Goal: Navigation & Orientation: Find specific page/section

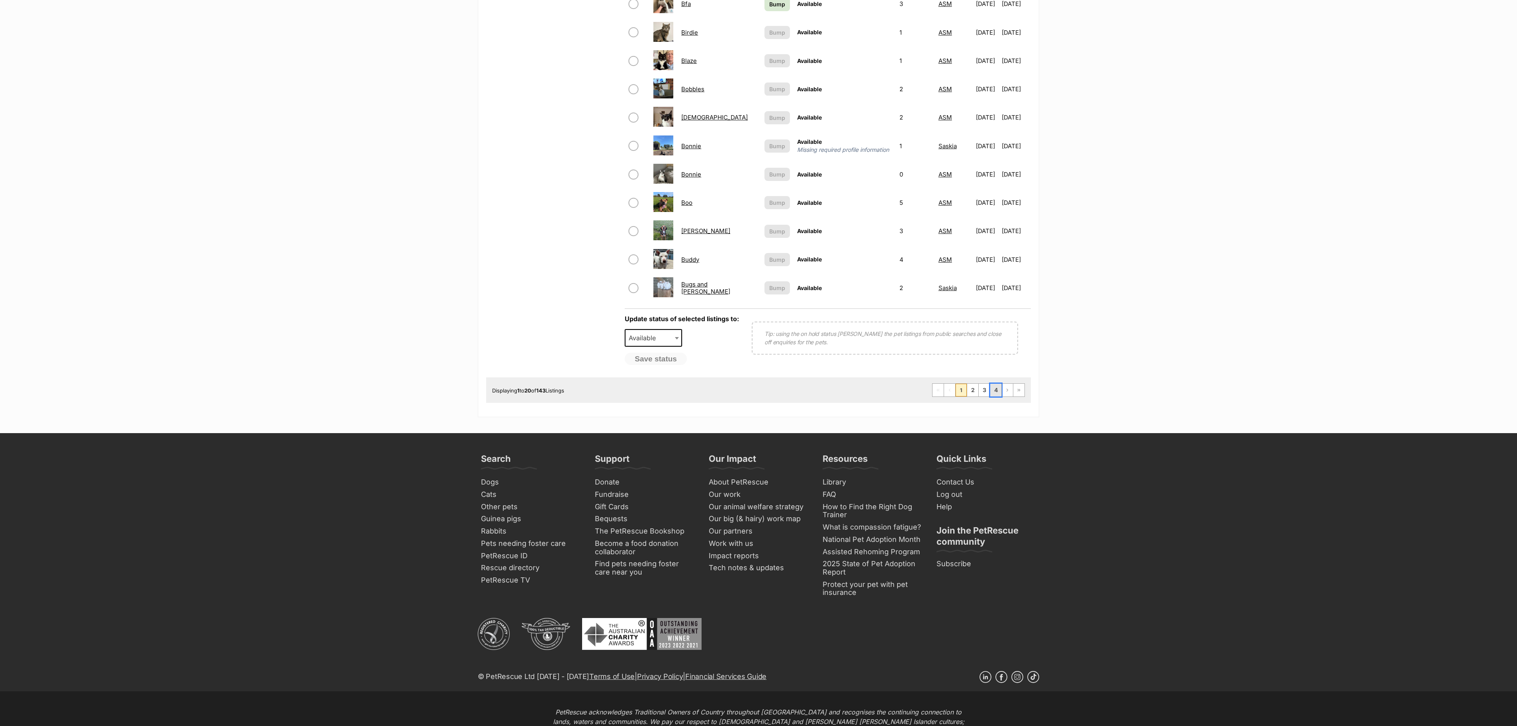
click at [993, 396] on link "4" at bounding box center [996, 390] width 11 height 13
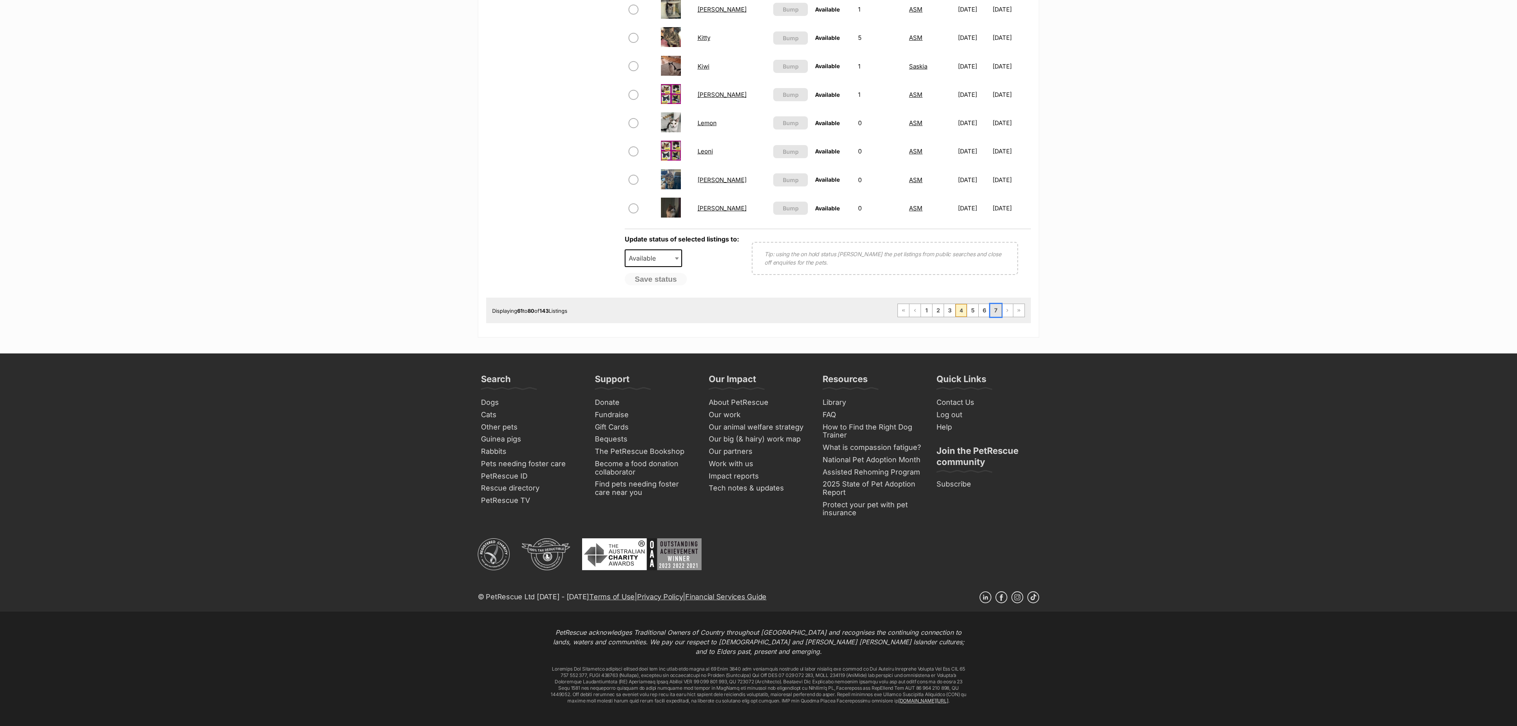
click at [994, 317] on link "7" at bounding box center [996, 310] width 11 height 13
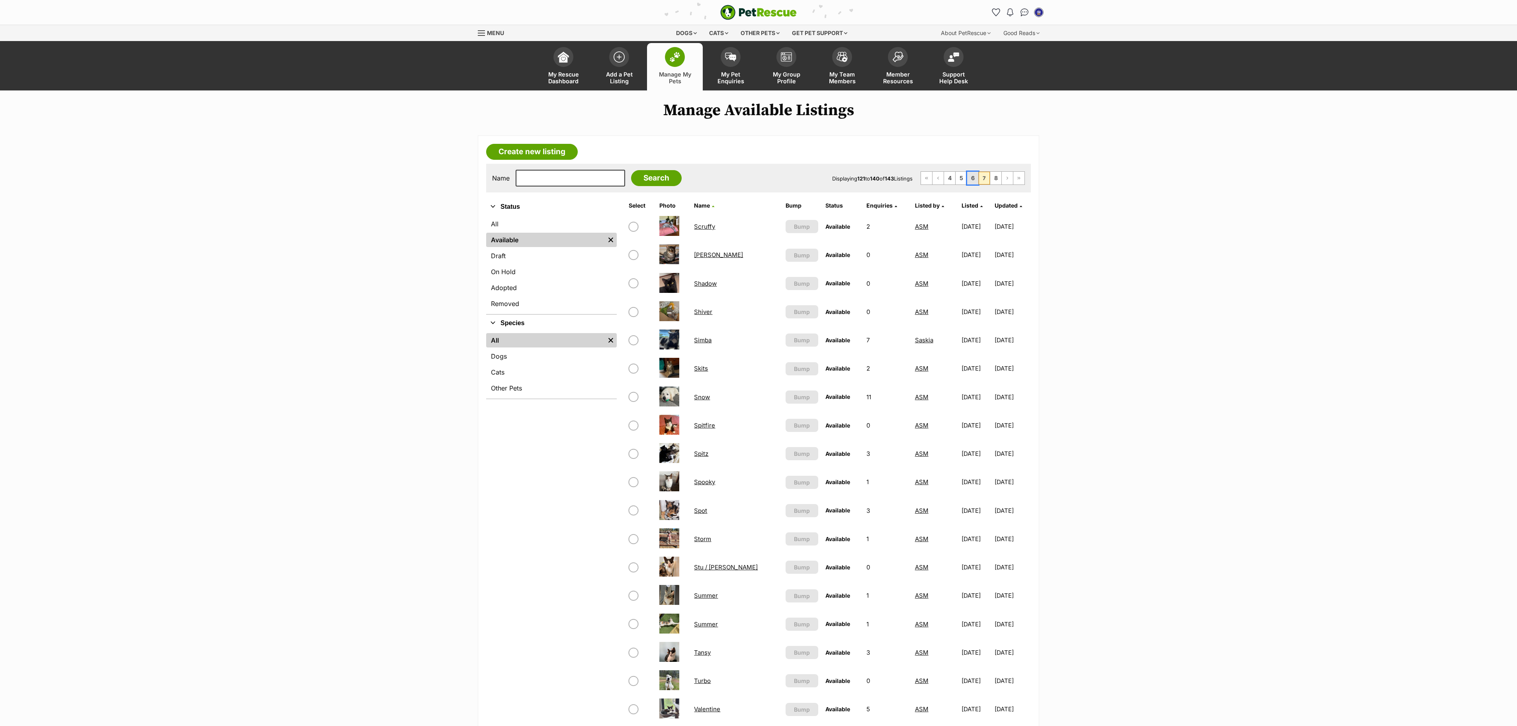
click at [970, 180] on link "6" at bounding box center [972, 178] width 11 height 13
